Goal: Information Seeking & Learning: Learn about a topic

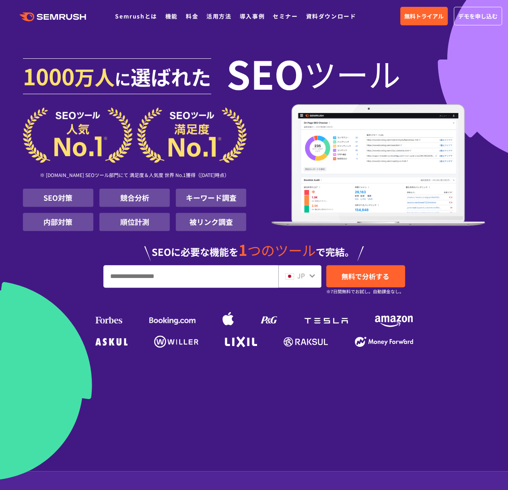
click at [219, 274] on input "URL、キーワードを入力してください" at bounding box center [191, 277] width 174 height 22
type input "********"
click at [374, 283] on link "無料で分析する" at bounding box center [365, 276] width 79 height 22
